Goal: Information Seeking & Learning: Learn about a topic

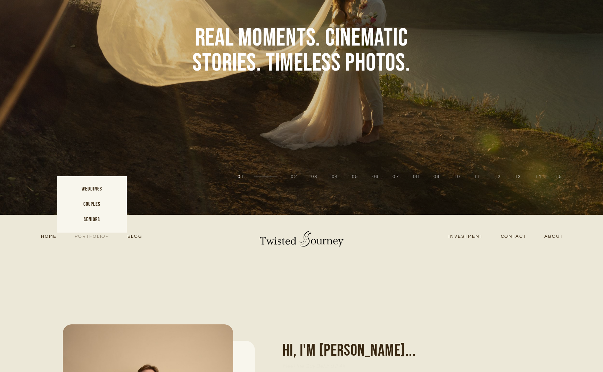
scroll to position [116, 0]
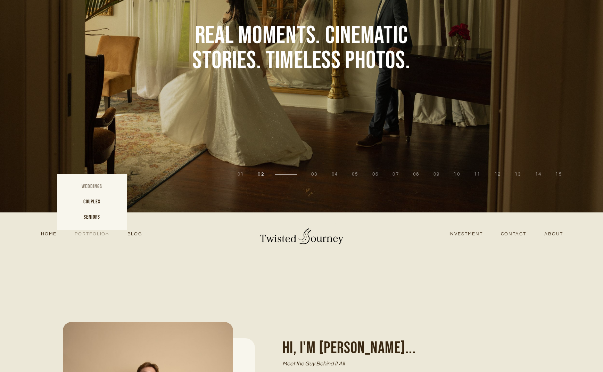
drag, startPoint x: 91, startPoint y: 184, endPoint x: 101, endPoint y: 194, distance: 13.5
click at [91, 184] on link "Weddings" at bounding box center [92, 186] width 70 height 15
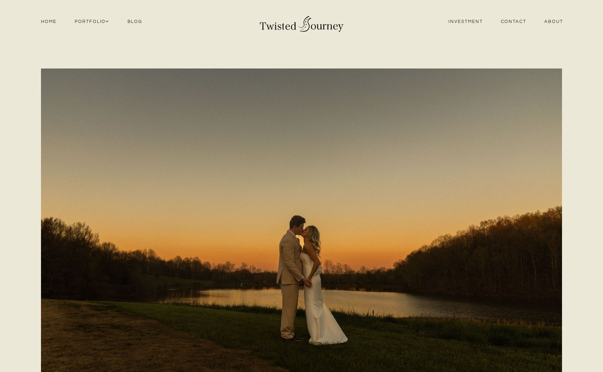
click at [467, 23] on link "Investment" at bounding box center [466, 21] width 52 height 9
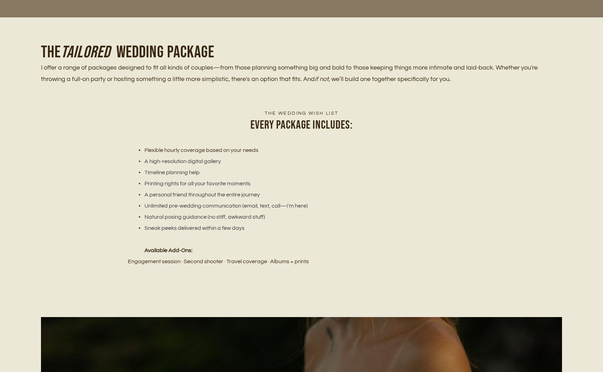
scroll to position [833, 0]
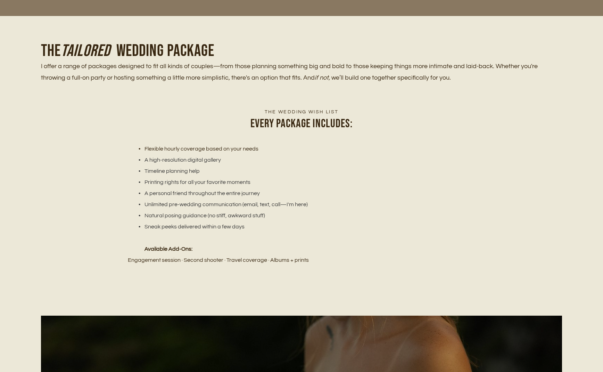
drag, startPoint x: 401, startPoint y: 265, endPoint x: 129, endPoint y: 153, distance: 294.8
click at [129, 152] on div "The wedding wish list Every package includes: Flexible hourly coverage based on…" at bounding box center [301, 199] width 603 height 182
click at [129, 153] on ul "Flexible hourly coverage based on your needs A high-resolution digital gallery …" at bounding box center [302, 187] width 348 height 89
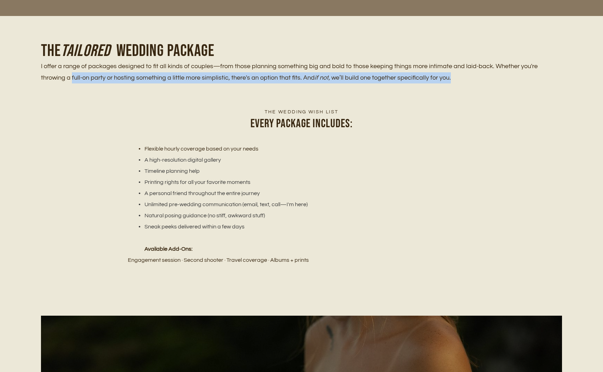
drag, startPoint x: 67, startPoint y: 70, endPoint x: 443, endPoint y: 107, distance: 378.3
click at [443, 107] on div "The Tailored wedding package I offer a range of packages designed to fit all ki…" at bounding box center [301, 62] width 603 height 92
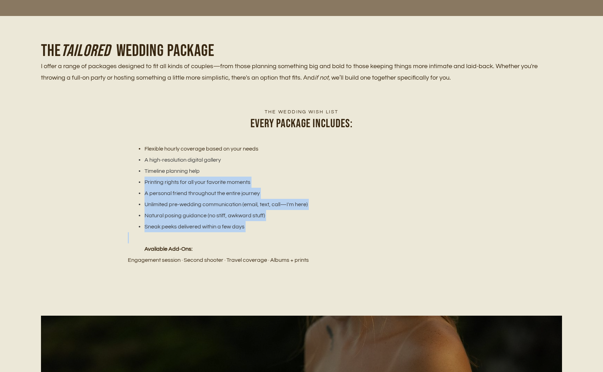
drag, startPoint x: 304, startPoint y: 233, endPoint x: 127, endPoint y: 179, distance: 185.4
click at [127, 179] on div "The wedding wish list Every package includes: Flexible hourly coverage based on…" at bounding box center [301, 186] width 521 height 157
drag, startPoint x: 211, startPoint y: 205, endPoint x: 257, endPoint y: 220, distance: 48.1
click at [211, 205] on li "Unlimited pre-wedding communication (email, text, call—I'm here)" at bounding box center [305, 204] width 339 height 11
drag, startPoint x: 276, startPoint y: 227, endPoint x: 137, endPoint y: 198, distance: 142.7
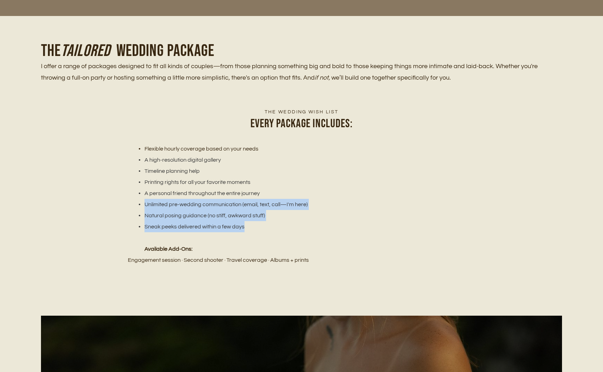
click at [137, 200] on ul "Flexible hourly coverage based on your needs A high-resolution digital gallery …" at bounding box center [302, 187] width 348 height 89
drag, startPoint x: 360, startPoint y: 269, endPoint x: 149, endPoint y: 204, distance: 220.8
click at [149, 204] on div "The wedding wish list Every package includes: Flexible hourly coverage based on…" at bounding box center [301, 199] width 603 height 182
click at [150, 204] on li "Unlimited pre-wedding communication (email, text, call—I'm here)" at bounding box center [305, 204] width 339 height 11
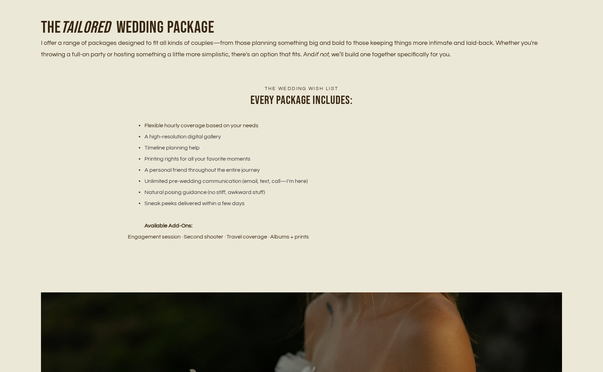
scroll to position [858, 0]
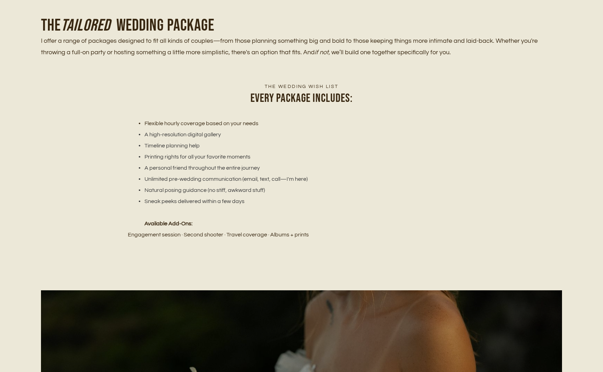
click at [178, 235] on p "Engagement session · Second shooter · Travel coverage · Albums + prints" at bounding box center [302, 234] width 348 height 11
click at [264, 235] on p "Engagement session · Second shooter · Travel coverage · Albums + prints" at bounding box center [302, 234] width 348 height 11
click at [318, 237] on p "Engagement session · Second shooter · Travel coverage · Albums + prints" at bounding box center [302, 234] width 348 height 11
click at [193, 236] on p "Engagement session · Second shooter · Travel coverage · Albums + prints" at bounding box center [302, 234] width 348 height 11
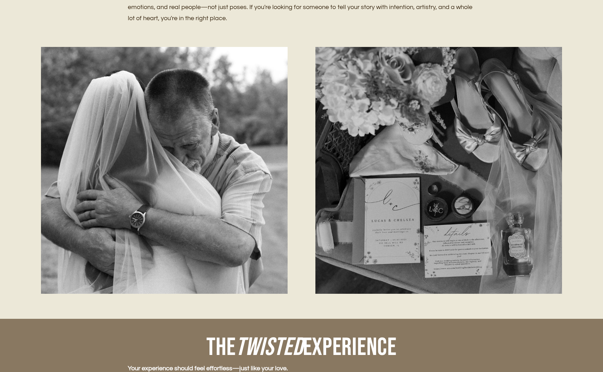
scroll to position [0, 0]
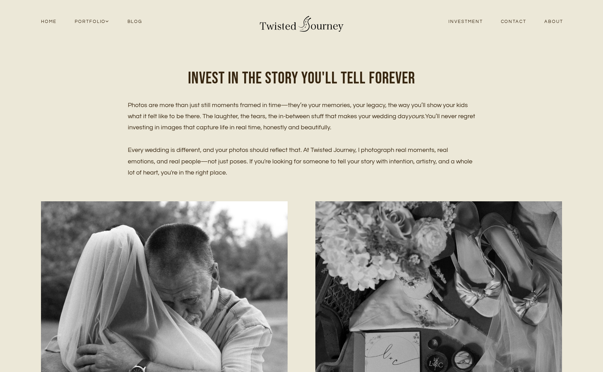
click at [554, 22] on link "About" at bounding box center [554, 21] width 37 height 9
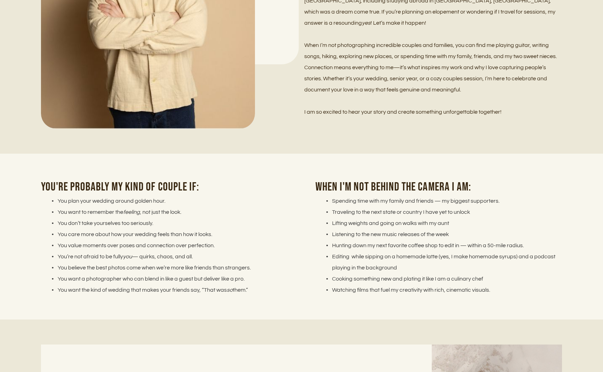
scroll to position [870, 0]
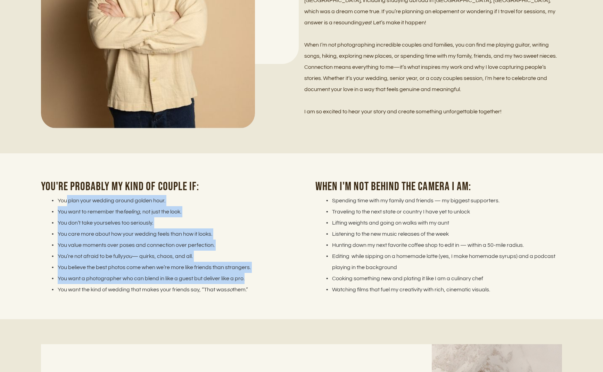
drag, startPoint x: 66, startPoint y: 186, endPoint x: 255, endPoint y: 271, distance: 207.5
click at [255, 271] on ul "You plan your wedding around golden hour. You want to remember the feeling , no…" at bounding box center [164, 245] width 247 height 100
click at [255, 273] on li "You want a photographer who can blend in like a guest but deliver like a pro." at bounding box center [168, 278] width 238 height 11
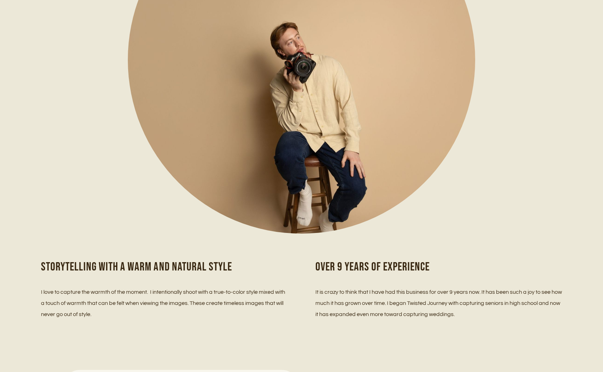
scroll to position [0, 0]
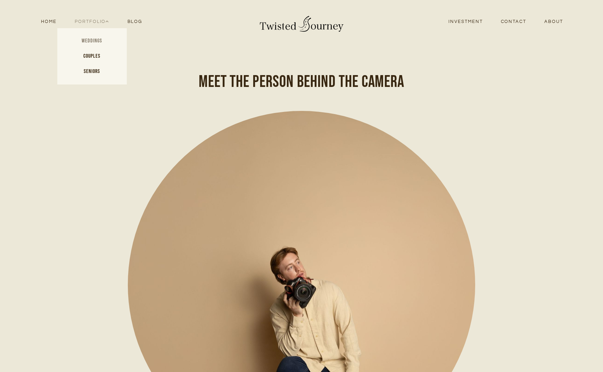
click at [98, 40] on link "Weddings" at bounding box center [92, 40] width 70 height 15
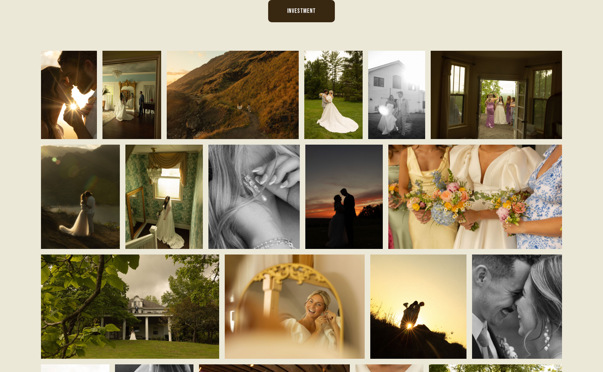
scroll to position [547, 0]
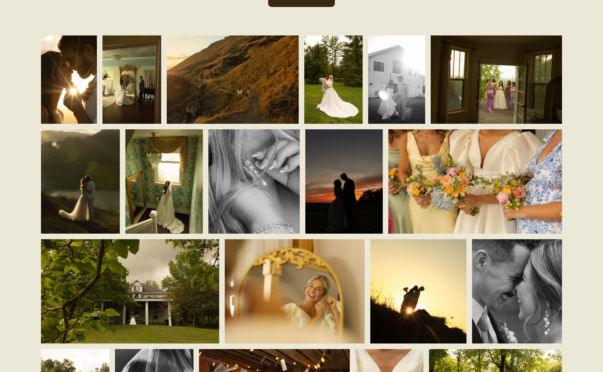
click at [66, 64] on img at bounding box center [69, 79] width 56 height 88
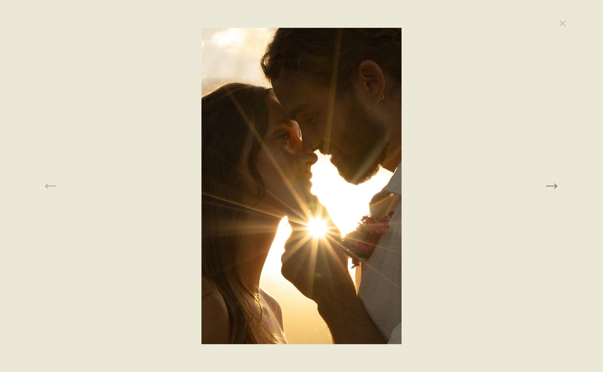
click at [549, 187] on button at bounding box center [478, 186] width 207 height 316
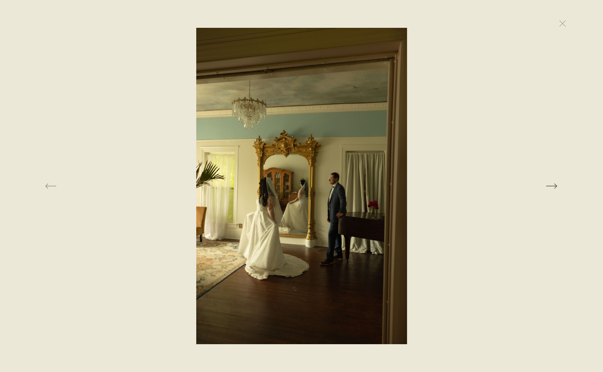
click at [547, 187] on button at bounding box center [478, 186] width 207 height 316
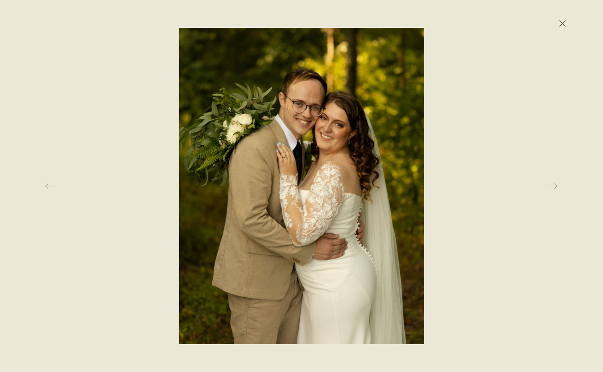
click at [564, 21] on button at bounding box center [562, 23] width 15 height 15
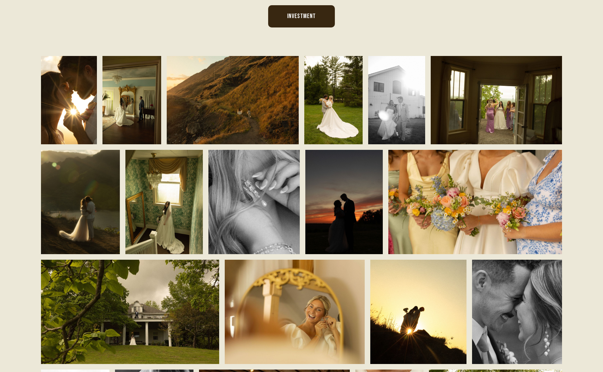
scroll to position [574, 0]
